Goal: Information Seeking & Learning: Learn about a topic

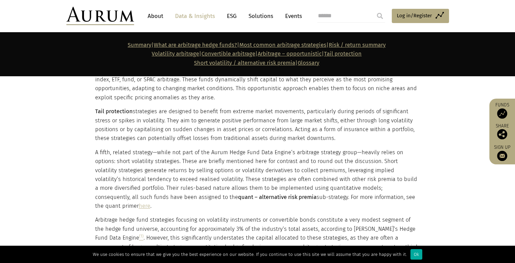
scroll to position [908, 0]
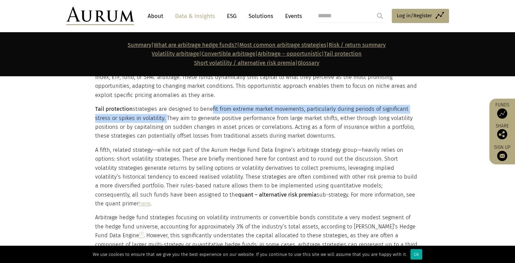
drag, startPoint x: 212, startPoint y: 106, endPoint x: 165, endPoint y: 114, distance: 47.5
click at [165, 114] on p "Tail protection strategies are designed to benefit from extreme market movement…" at bounding box center [257, 123] width 324 height 36
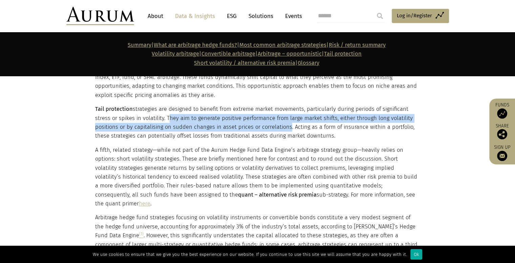
drag, startPoint x: 167, startPoint y: 116, endPoint x: 287, endPoint y: 127, distance: 120.8
click at [287, 127] on p "Tail protection strategies are designed to benefit from extreme market movement…" at bounding box center [257, 123] width 324 height 36
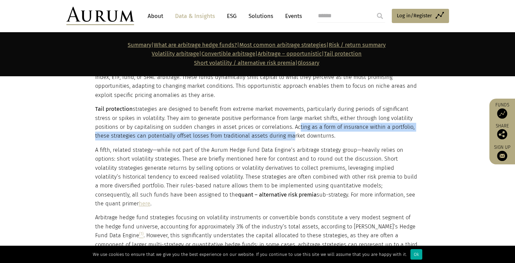
drag, startPoint x: 297, startPoint y: 125, endPoint x: 291, endPoint y: 135, distance: 11.4
click at [291, 135] on p "Tail protection strategies are designed to benefit from extreme market movement…" at bounding box center [257, 123] width 324 height 36
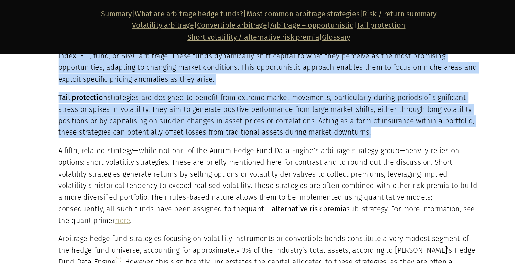
drag, startPoint x: 83, startPoint y: 104, endPoint x: 344, endPoint y: 137, distance: 262.6
click at [344, 137] on section "Volatility arbitrage is a strategy designed to profit from differences between …" at bounding box center [257, 124] width 515 height 337
click at [344, 137] on p "Tail protection strategies are designed to benefit from extreme market movement…" at bounding box center [257, 123] width 324 height 36
